Goal: Task Accomplishment & Management: Complete application form

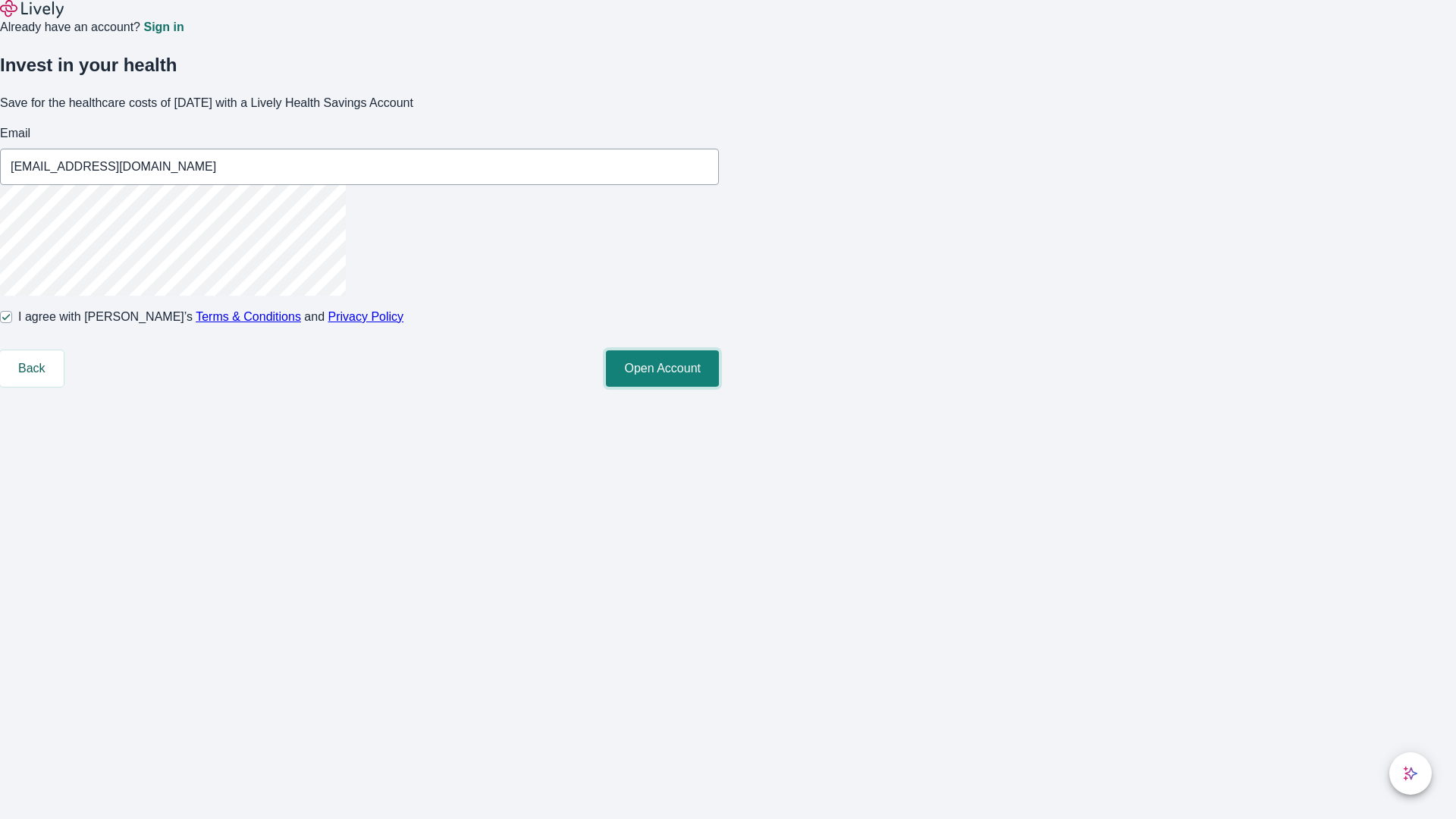
click at [718, 387] on button "Open Account" at bounding box center [663, 368] width 113 height 37
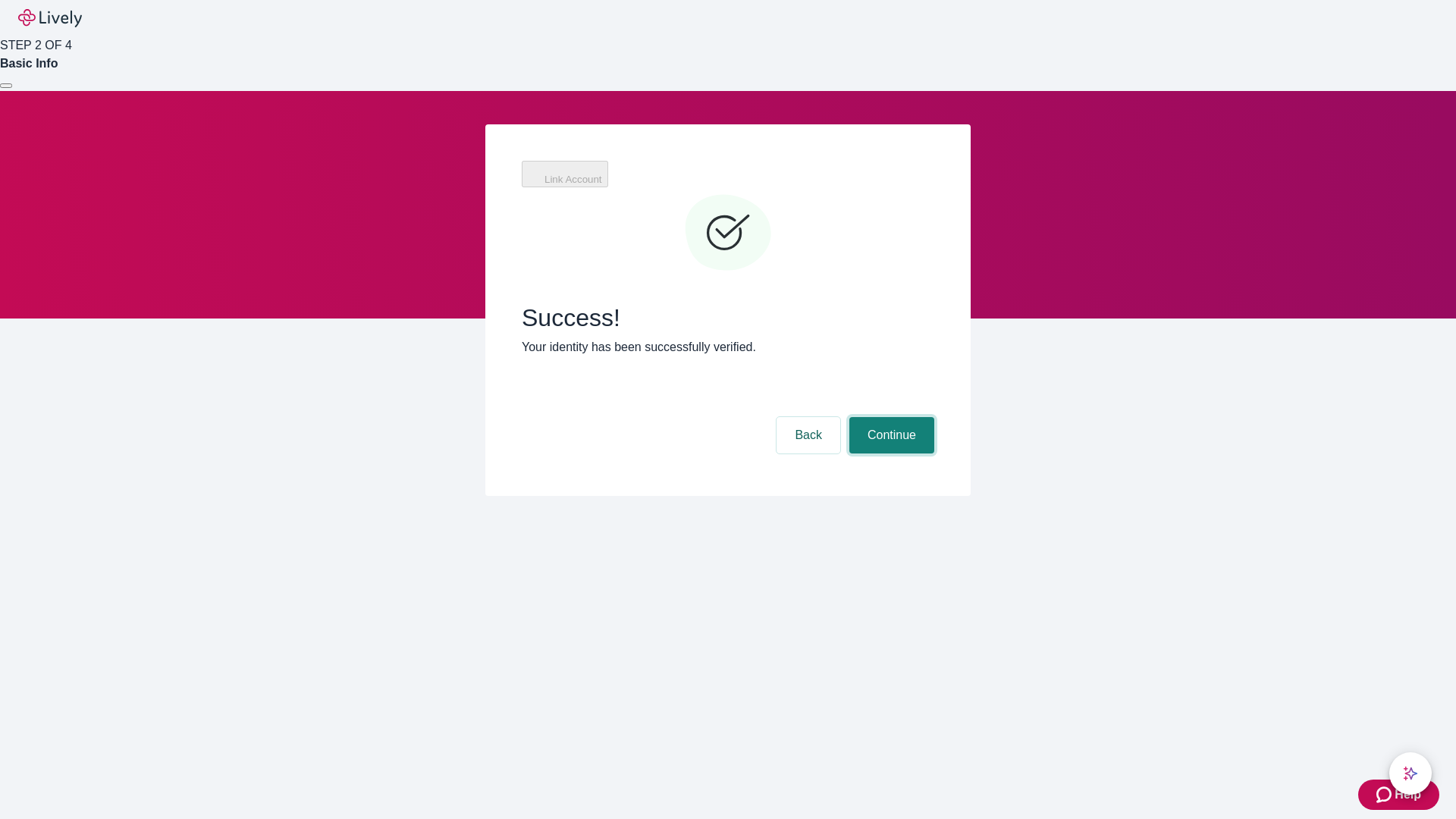
click at [890, 417] on button "Continue" at bounding box center [891, 436] width 85 height 37
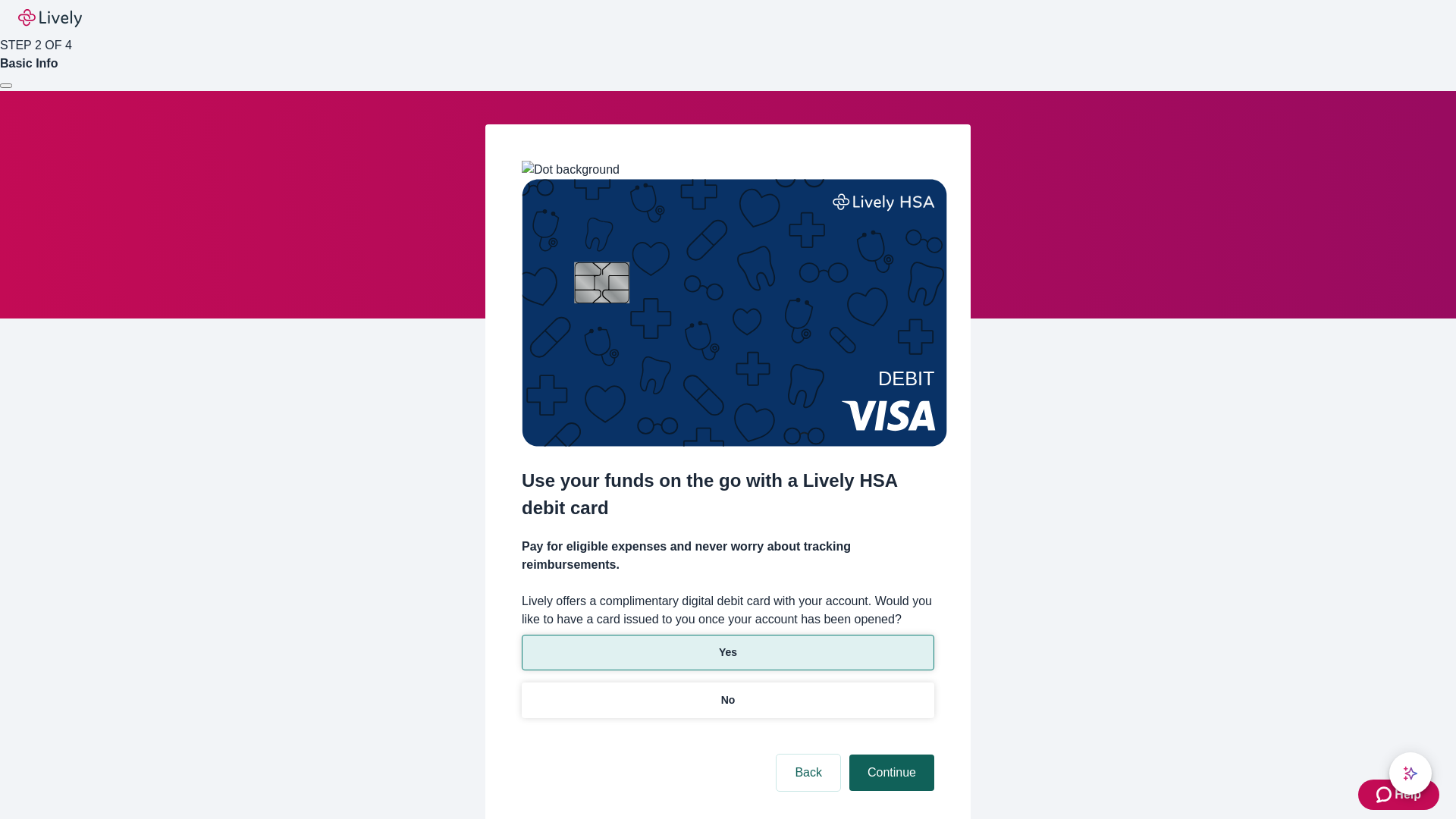
click at [727, 693] on p "No" at bounding box center [728, 700] width 14 height 16
click at [890, 754] on button "Continue" at bounding box center [891, 772] width 85 height 37
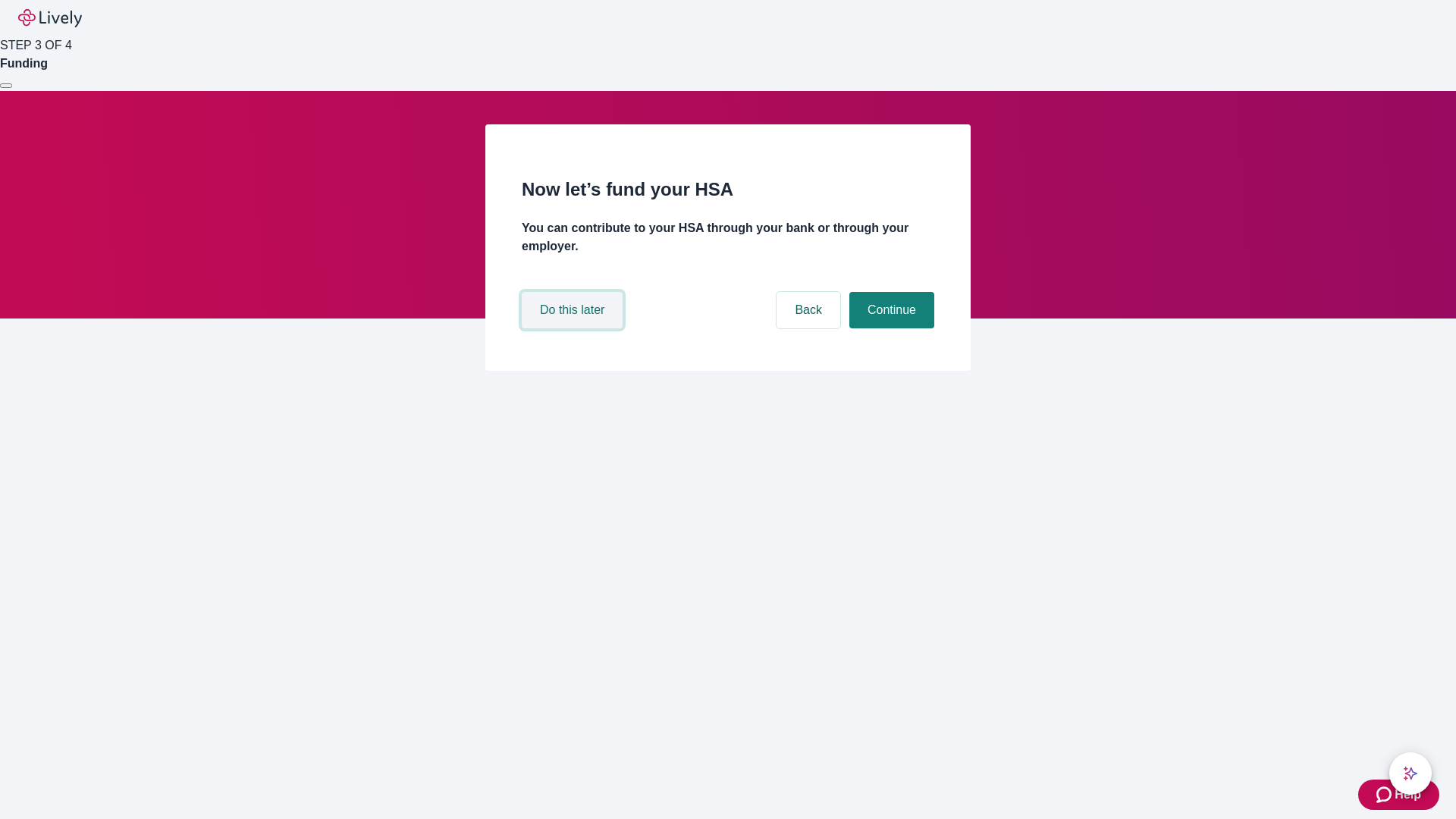
click at [574, 328] on button "Do this later" at bounding box center [571, 310] width 101 height 37
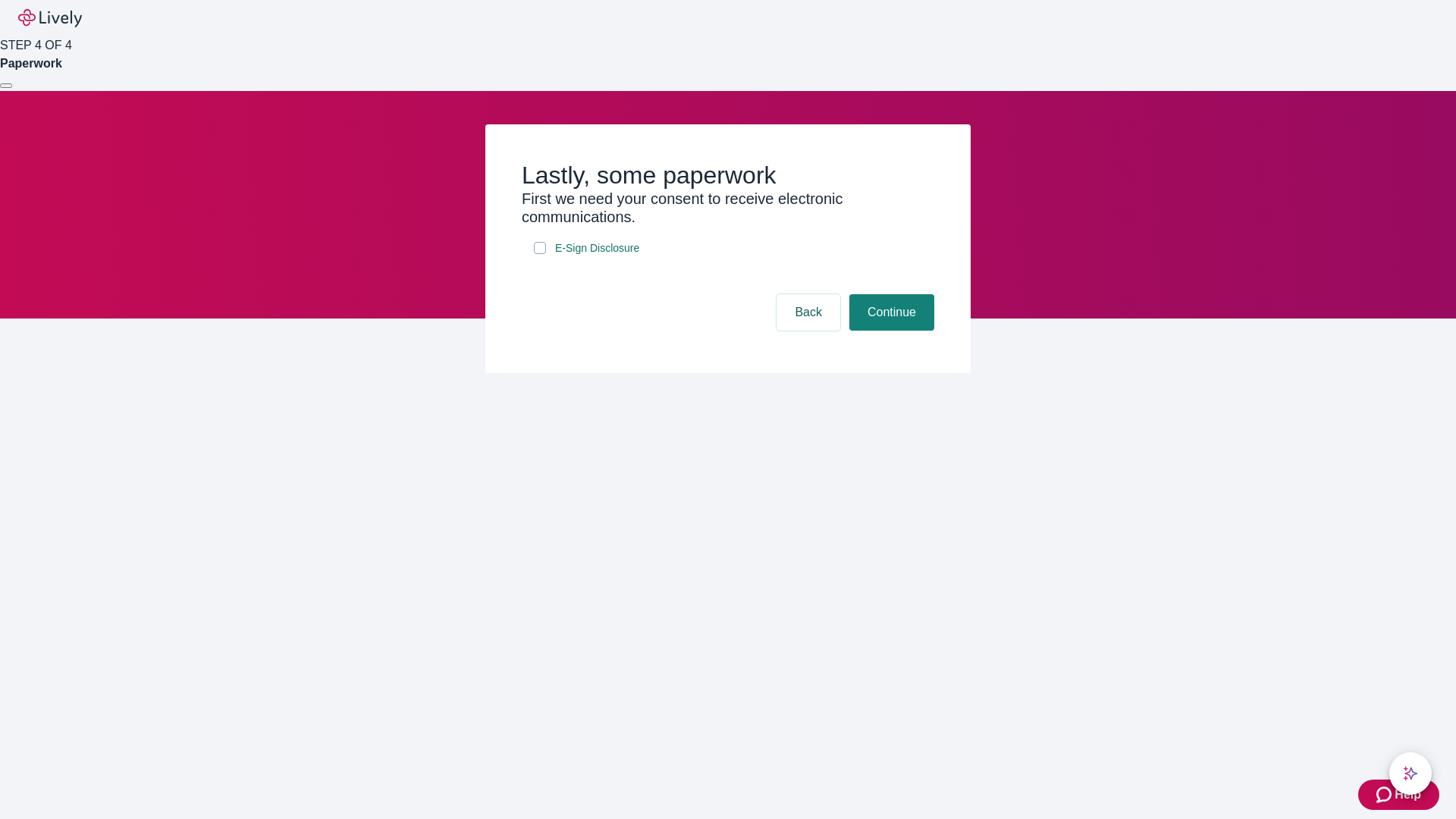
click at [540, 254] on input "E-Sign Disclosure" at bounding box center [540, 248] width 12 height 12
checkbox input "true"
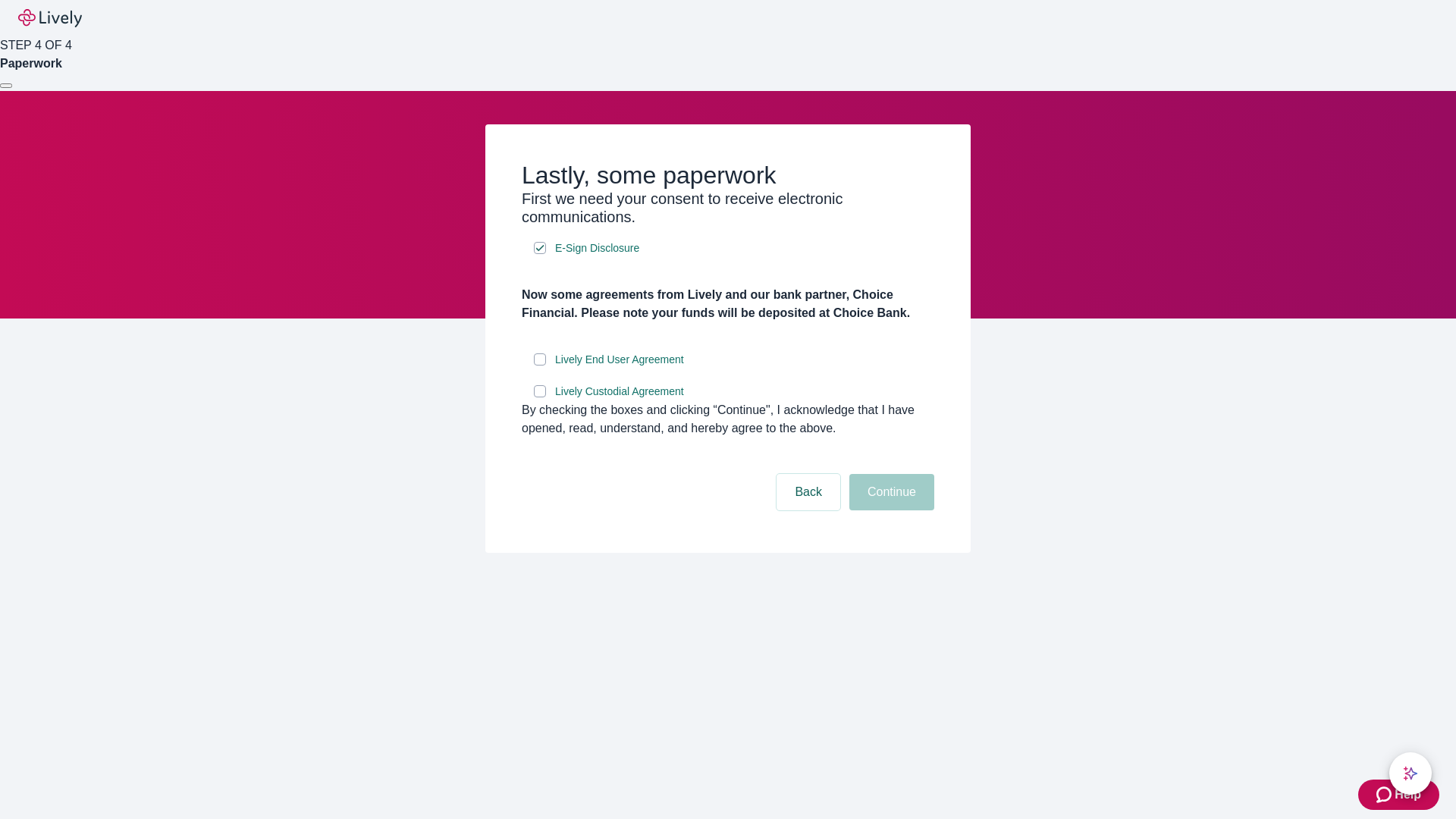
click at [540, 366] on input "Lively End User Agreement" at bounding box center [540, 359] width 12 height 12
checkbox input "true"
click at [540, 397] on input "Lively Custodial Agreement" at bounding box center [540, 391] width 12 height 12
checkbox input "true"
click at [890, 511] on button "Continue" at bounding box center [891, 492] width 85 height 37
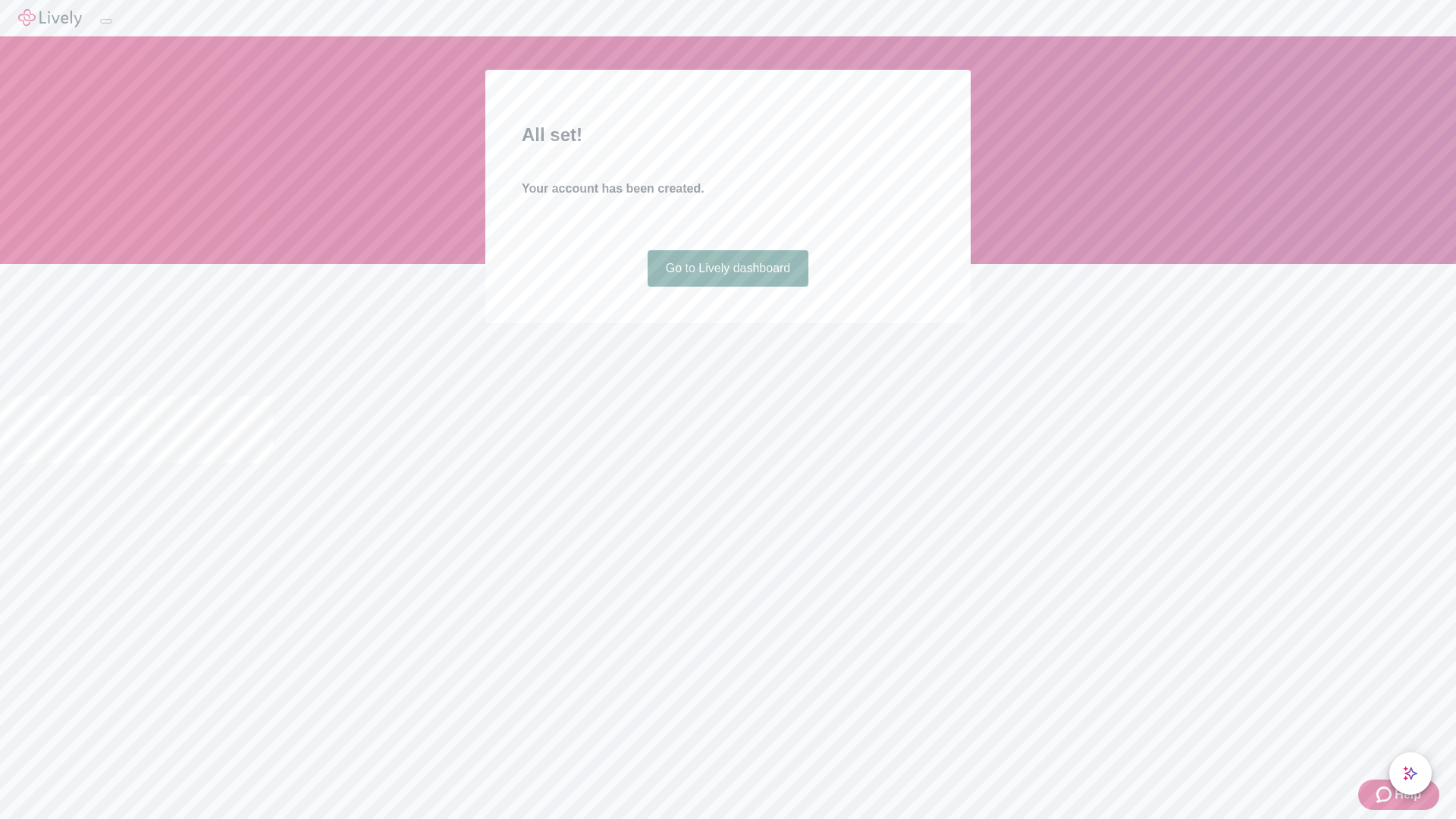
click at [727, 287] on link "Go to Lively dashboard" at bounding box center [728, 269] width 161 height 37
